Goal: Navigation & Orientation: Find specific page/section

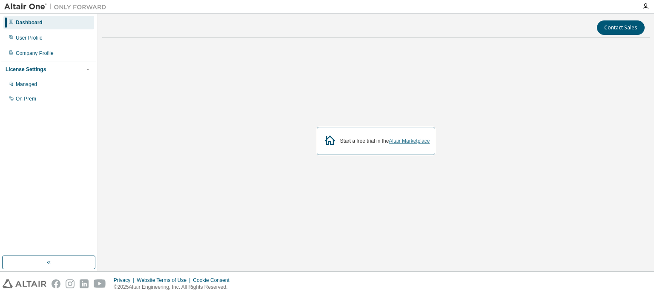
click at [400, 143] on link "Altair Marketplace" at bounding box center [409, 141] width 41 height 6
